Goal: Use online tool/utility: Utilize a website feature to perform a specific function

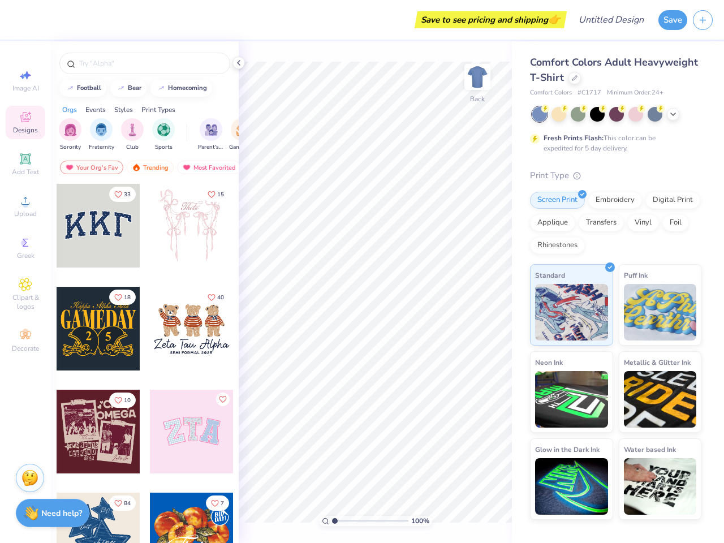
click at [672, 20] on button "Save" at bounding box center [672, 20] width 29 height 20
click at [702, 20] on line "button" at bounding box center [703, 20] width 6 height 0
click at [25, 80] on icon at bounding box center [26, 75] width 14 height 14
click at [25, 122] on icon at bounding box center [26, 117] width 14 height 14
click at [25, 164] on icon at bounding box center [26, 159] width 14 height 14
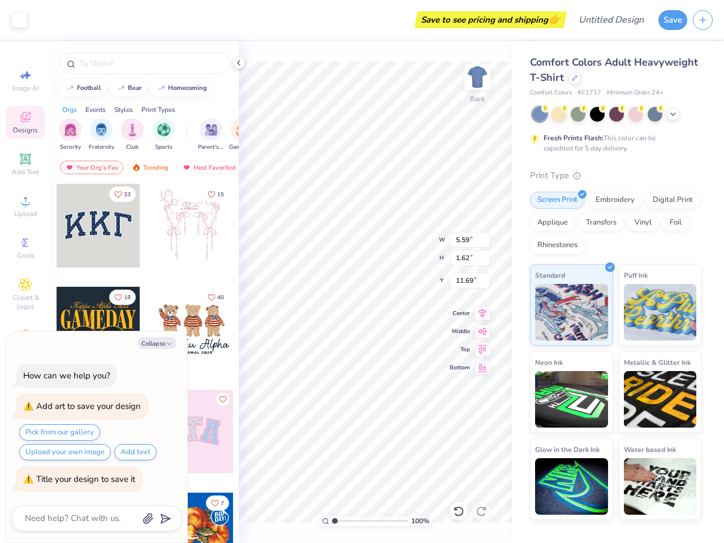
click at [25, 206] on circle at bounding box center [25, 204] width 6 height 6
click at [25, 248] on icon at bounding box center [26, 243] width 14 height 14
click at [25, 294] on span "Clipart & logos" at bounding box center [26, 302] width 40 height 18
